Goal: Task Accomplishment & Management: Manage account settings

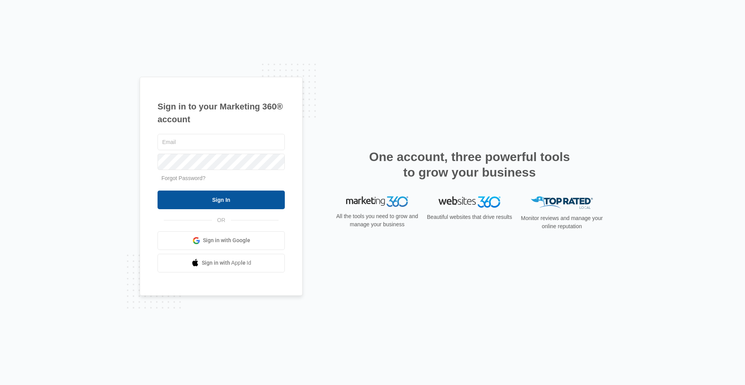
type input "[PERSON_NAME][EMAIL_ADDRESS][PERSON_NAME][DOMAIN_NAME]"
click at [239, 193] on input "Sign In" at bounding box center [221, 200] width 127 height 19
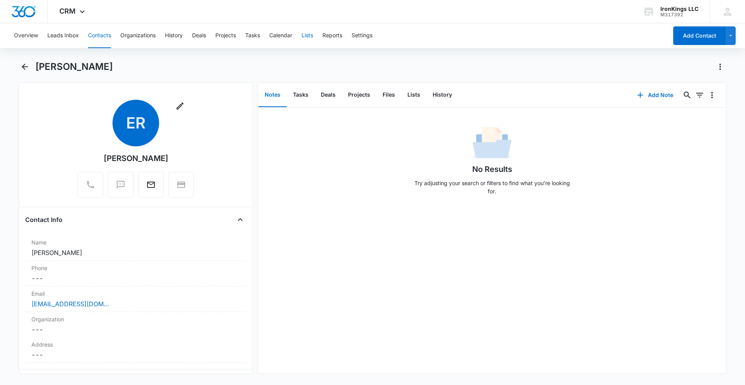
click at [308, 36] on button "Lists" at bounding box center [308, 35] width 12 height 25
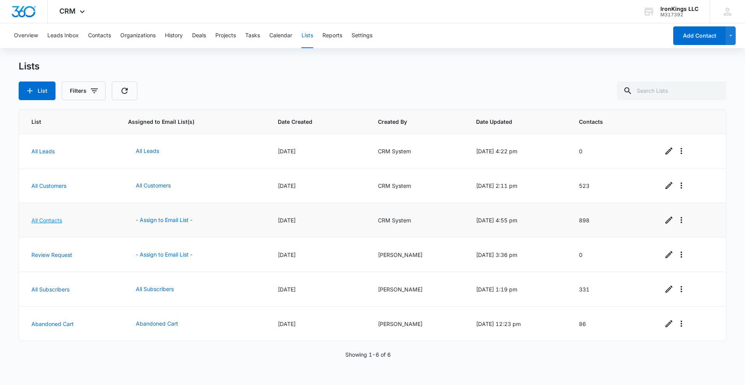
click at [53, 221] on link "All Contacts" at bounding box center [46, 220] width 31 height 7
